Goal: Task Accomplishment & Management: Manage account settings

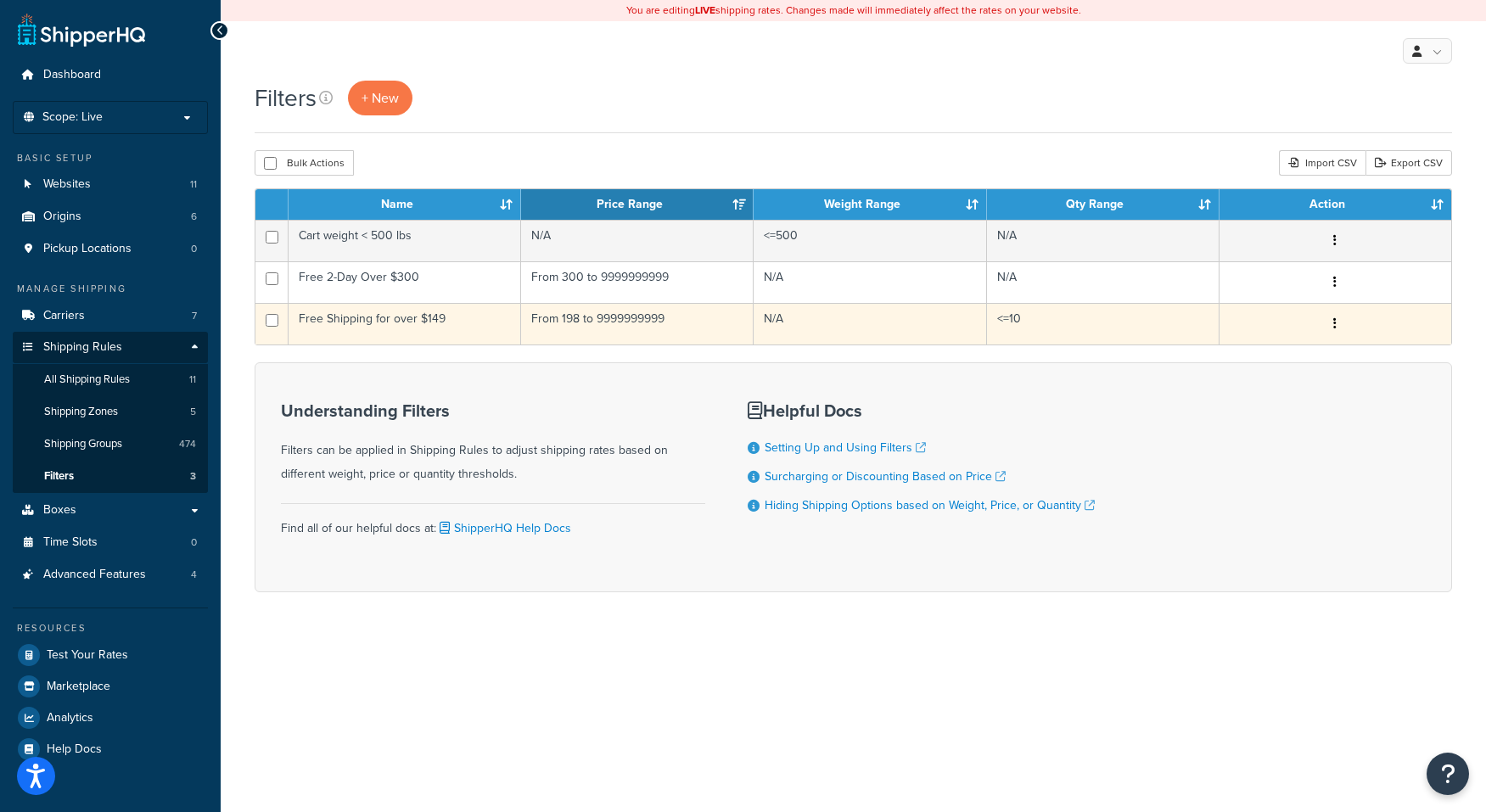
click at [1337, 327] on icon "button" at bounding box center [1335, 323] width 4 height 12
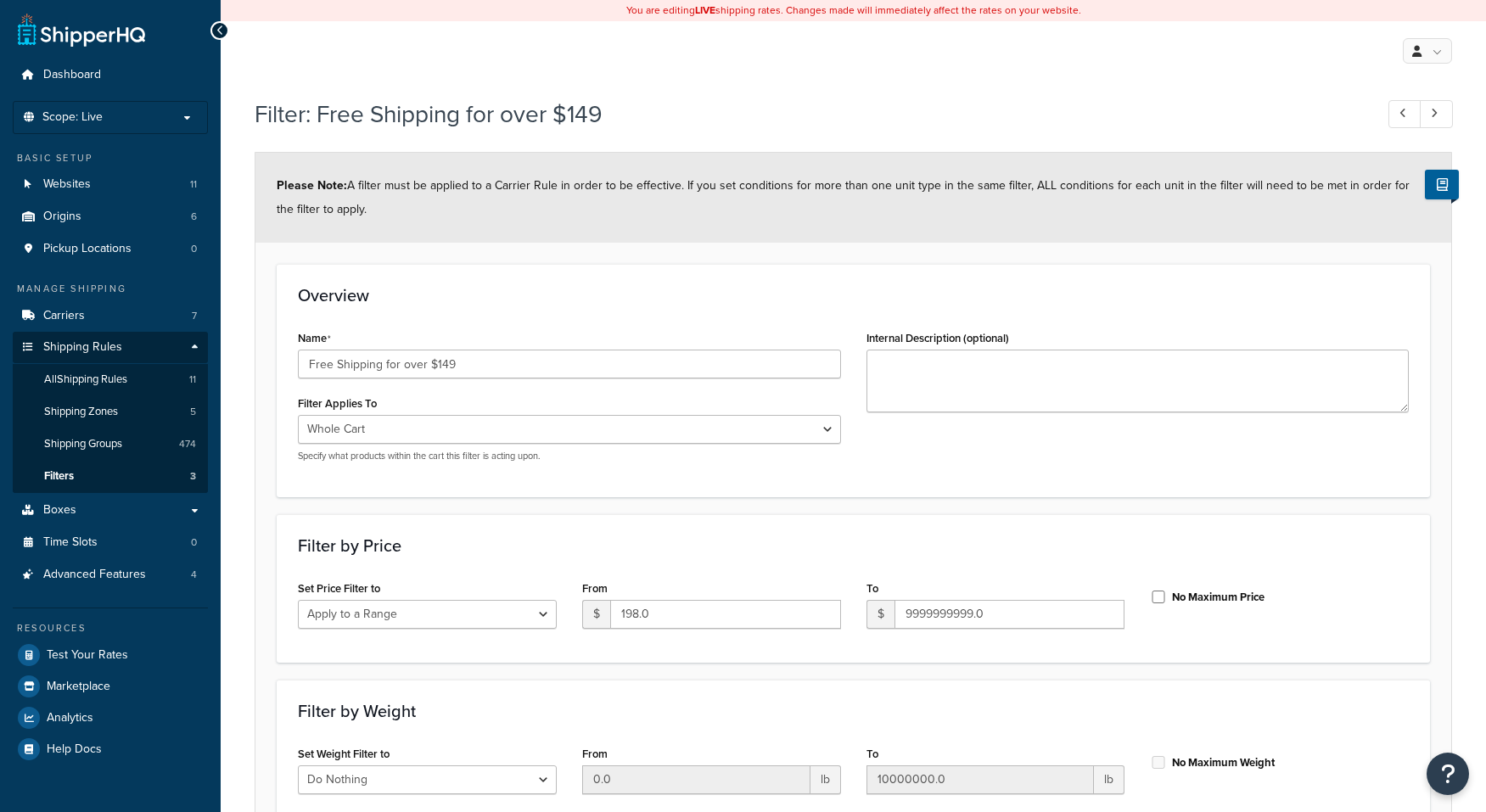
select select "range"
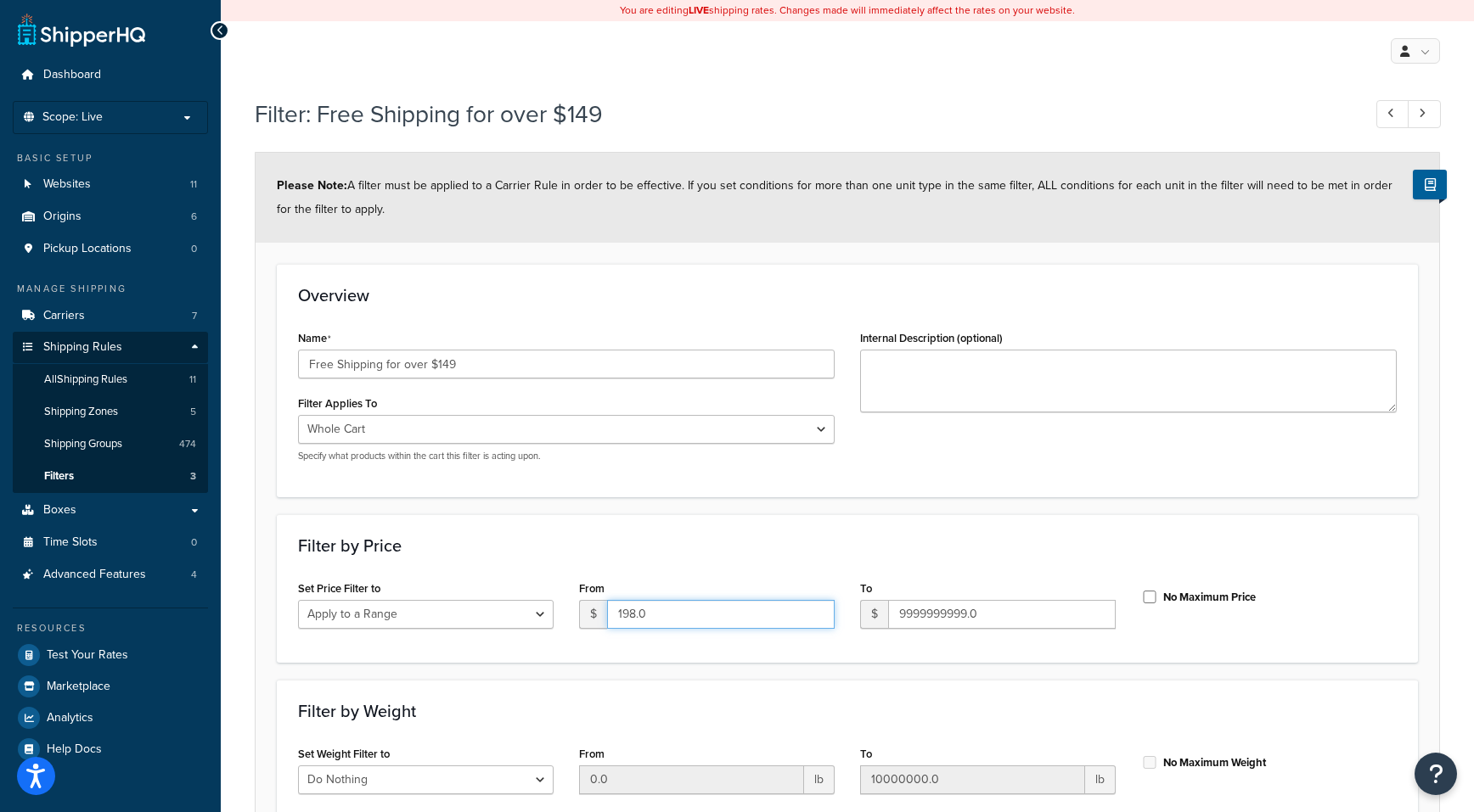
drag, startPoint x: 656, startPoint y: 622, endPoint x: 519, endPoint y: 607, distance: 137.8
click at [519, 607] on div "Set Price Filter to Do Nothing Apply to a Range From $ 198.0 To $ 9999999999.0 …" at bounding box center [848, 608] width 1124 height 65
click at [618, 621] on input "198.0" at bounding box center [721, 614] width 228 height 28
type input "98.0"
click at [703, 519] on div "Filter by Price Set Price Filter to Do Nothing Apply to a Range From $ 98.0 To …" at bounding box center [848, 588] width 1141 height 149
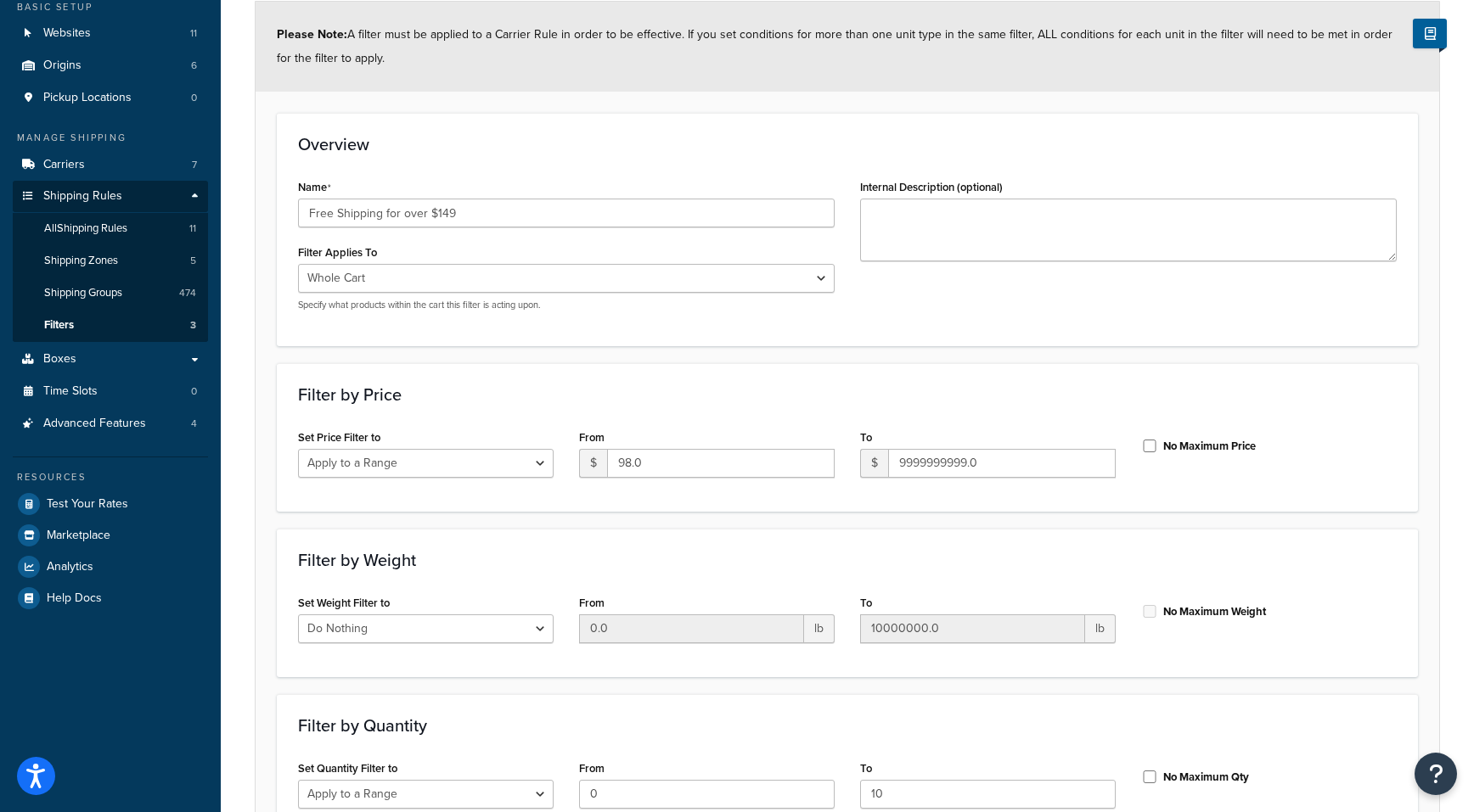
scroll to position [339, 0]
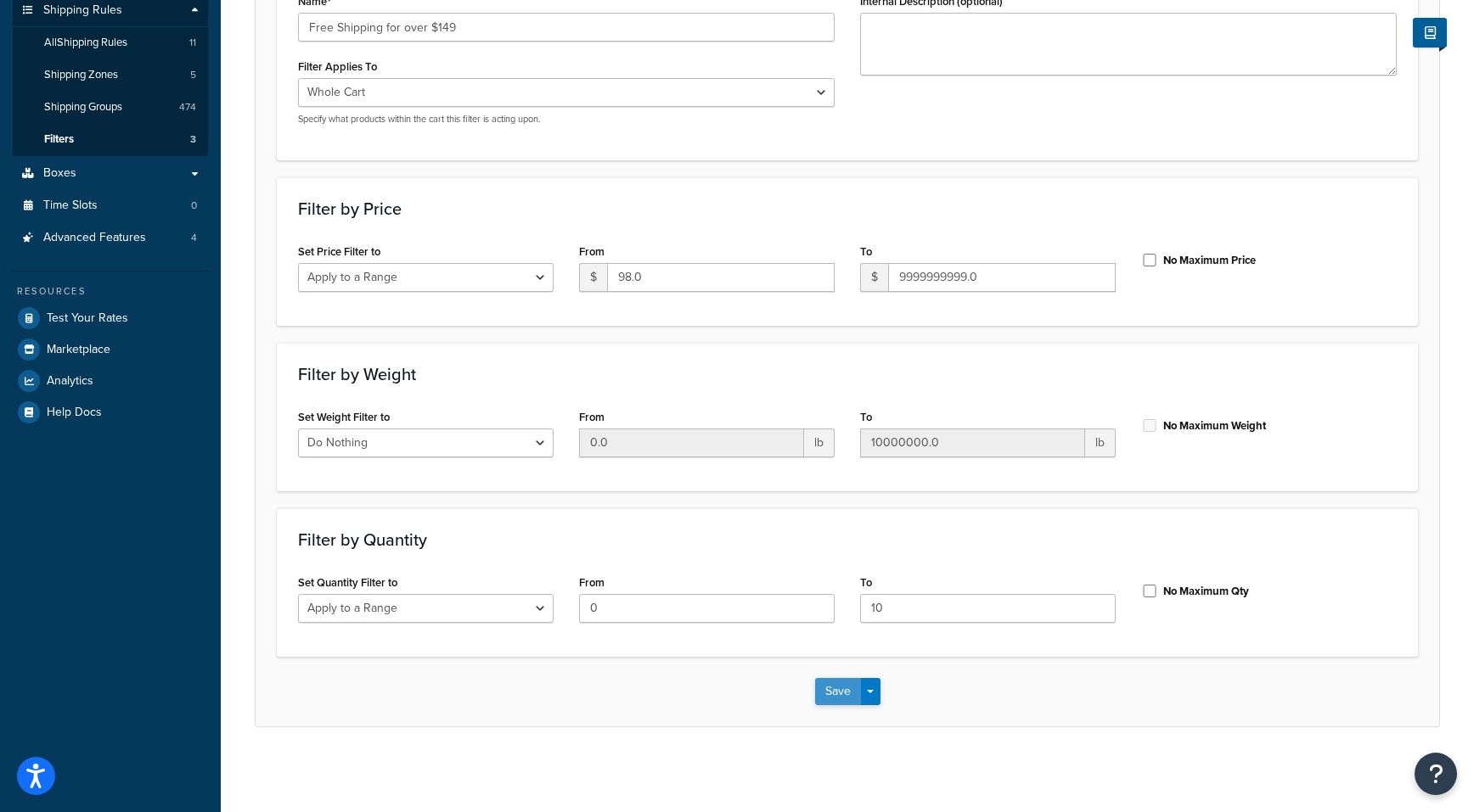
click at [824, 694] on div "Save Save Dropdown Save and Edit Save and Duplicate Save and Create New" at bounding box center [847, 691] width 1184 height 69
click at [822, 683] on button "Save" at bounding box center [838, 692] width 46 height 28
